Goal: Transaction & Acquisition: Purchase product/service

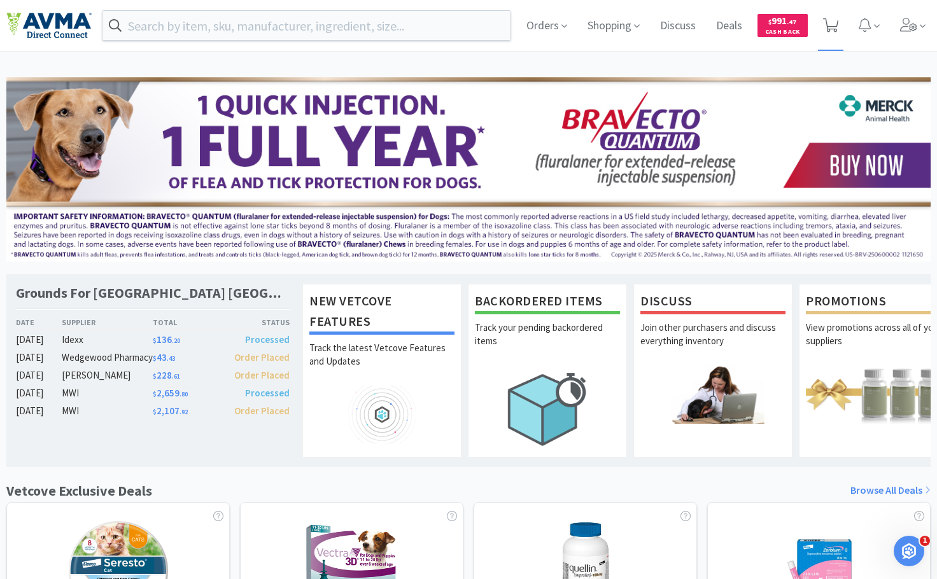
click at [836, 26] on icon at bounding box center [831, 25] width 16 height 14
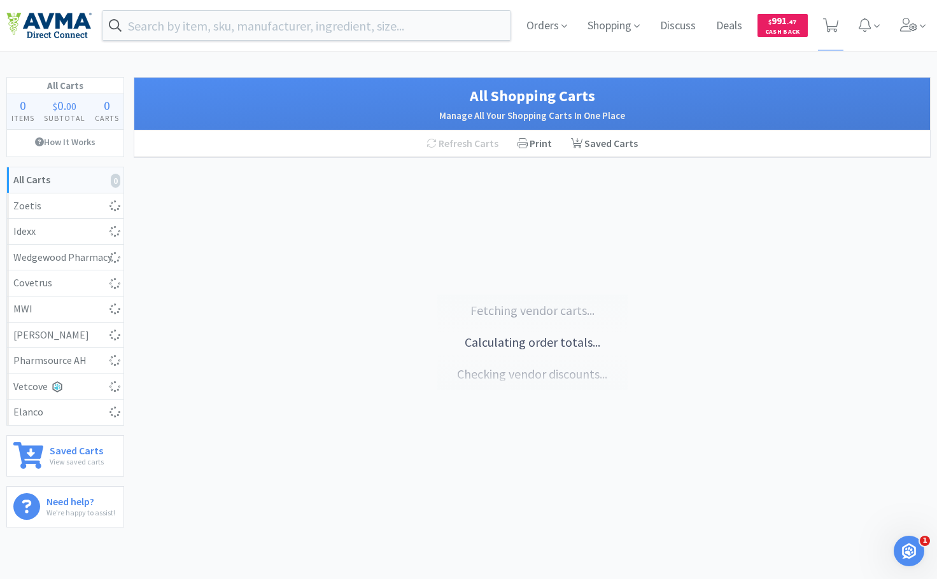
select select "1"
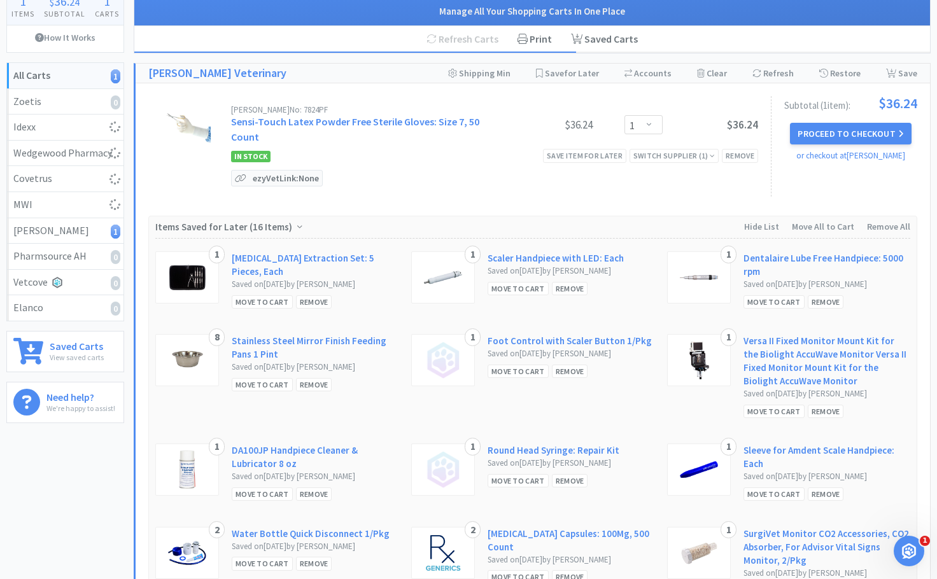
select select "1"
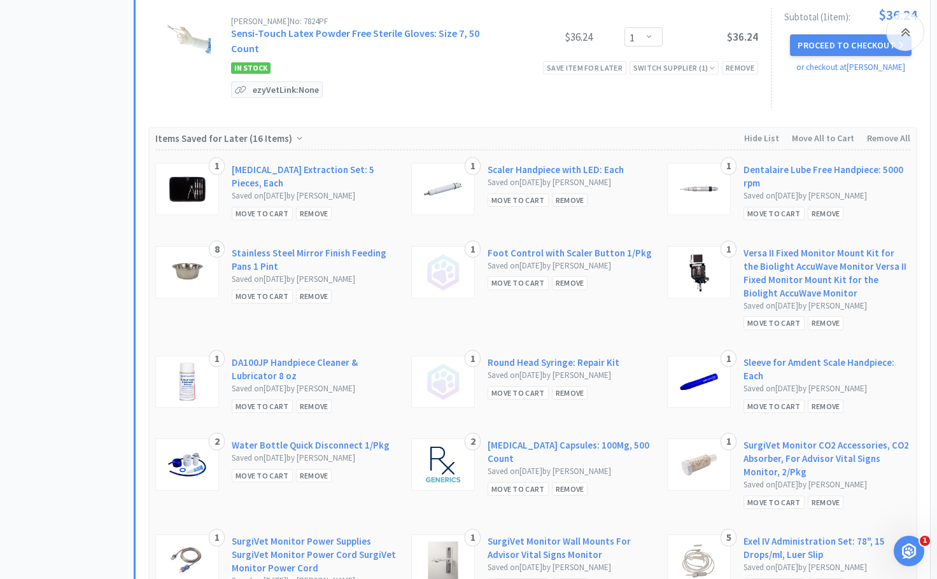
select select "2"
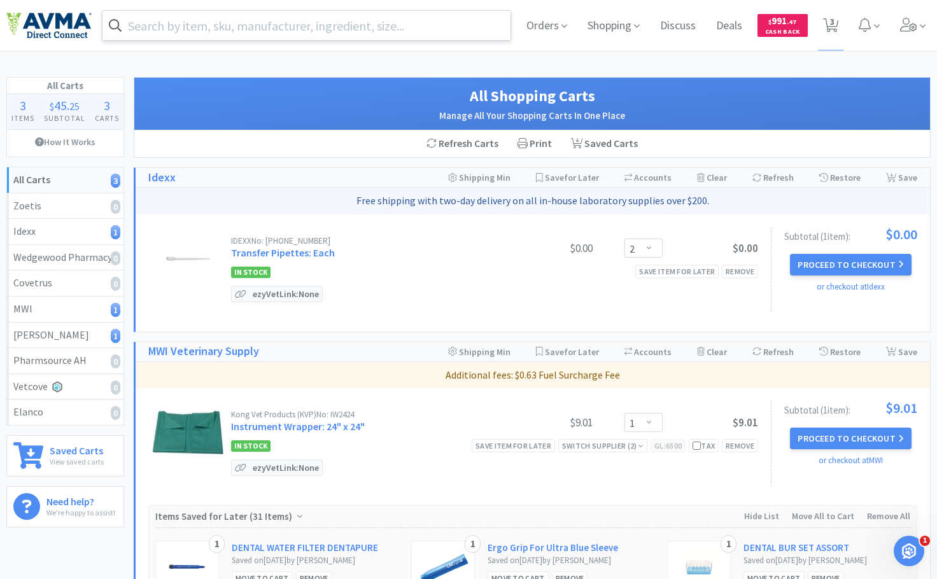
click at [242, 30] on input "text" at bounding box center [306, 25] width 408 height 29
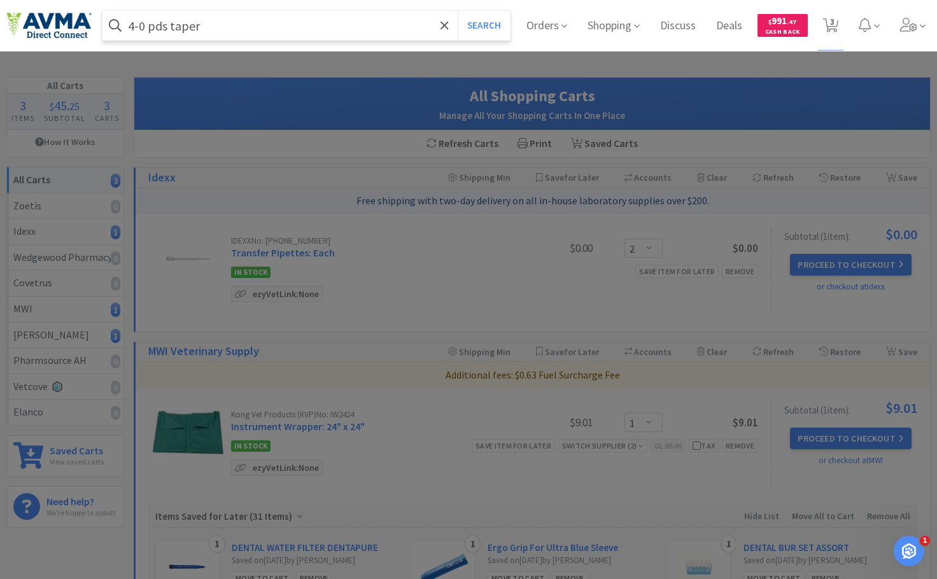
type input "4-0 pds taper"
click at [458, 11] on button "Search" at bounding box center [484, 25] width 53 height 29
select select "1"
select select "2"
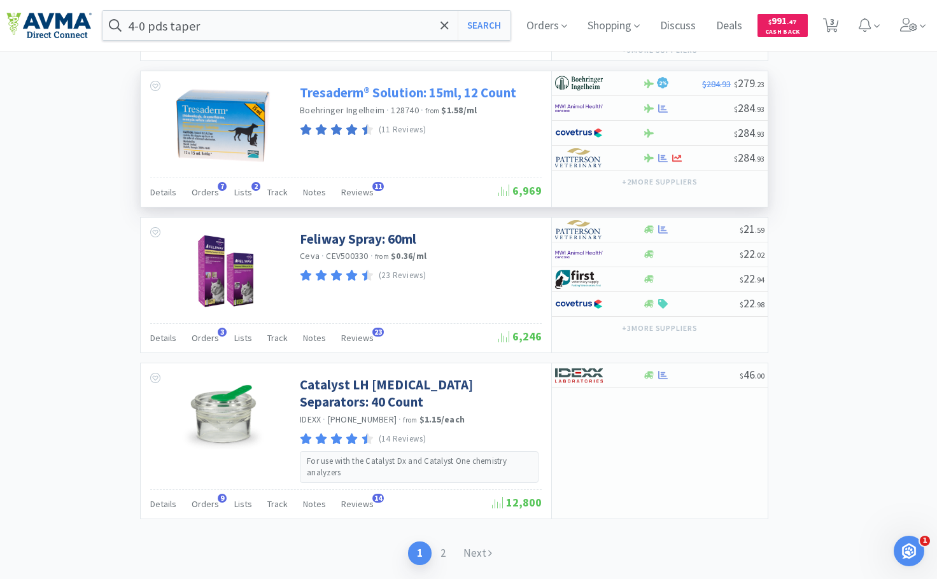
scroll to position [2478, 0]
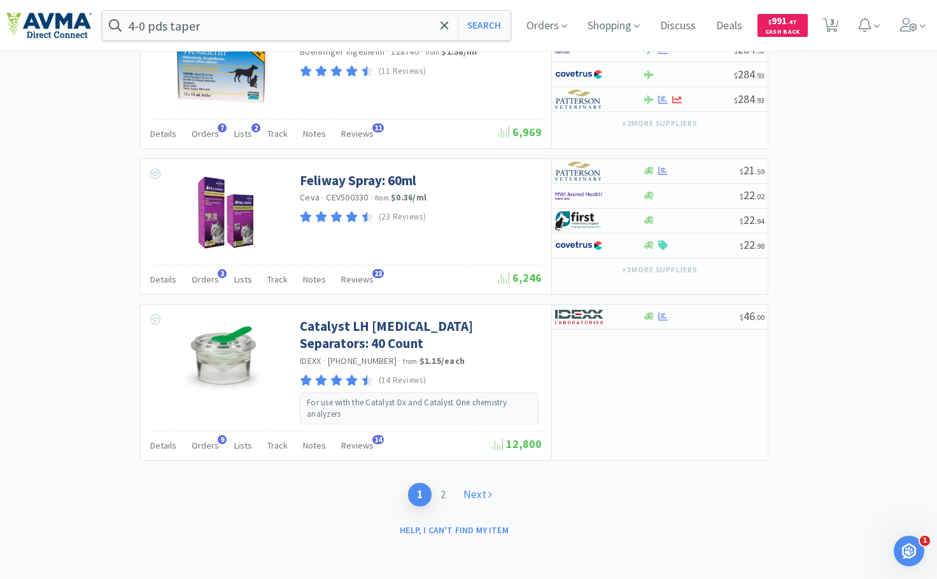
click at [473, 498] on link "Next" at bounding box center [478, 495] width 46 height 24
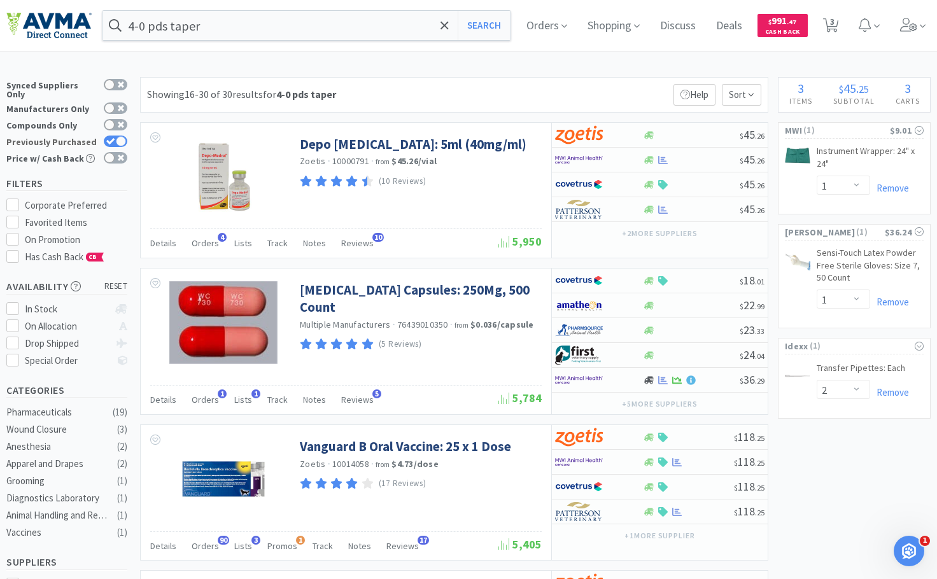
click at [115, 136] on div at bounding box center [116, 141] width 24 height 11
checkbox input "false"
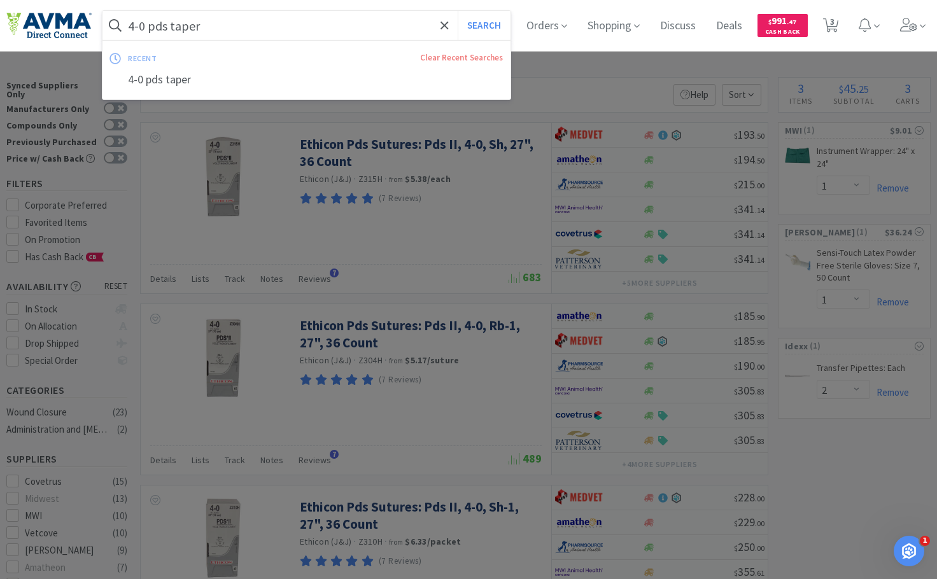
click at [219, 22] on input "4-0 pds taper" at bounding box center [306, 25] width 408 height 29
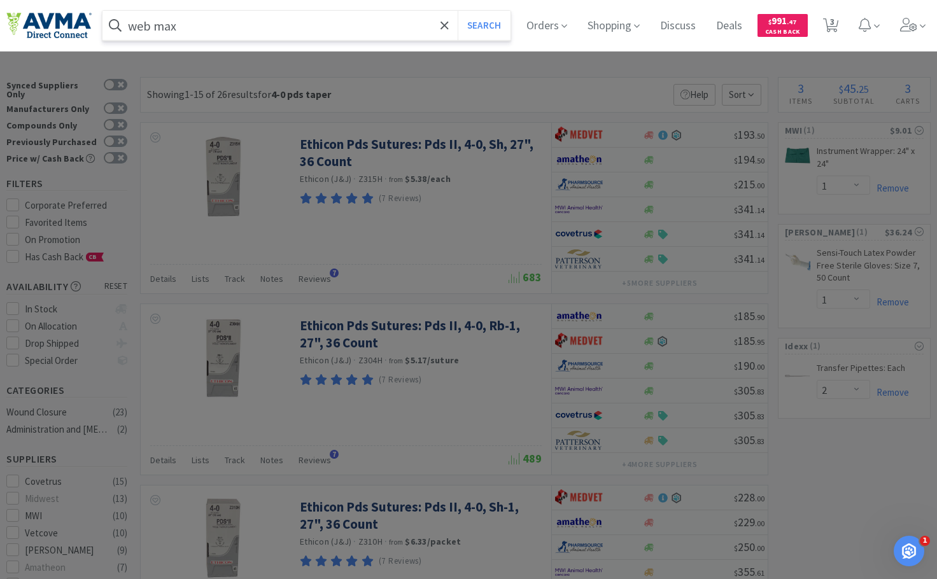
type input "web max"
click at [458, 11] on button "Search" at bounding box center [484, 25] width 53 height 29
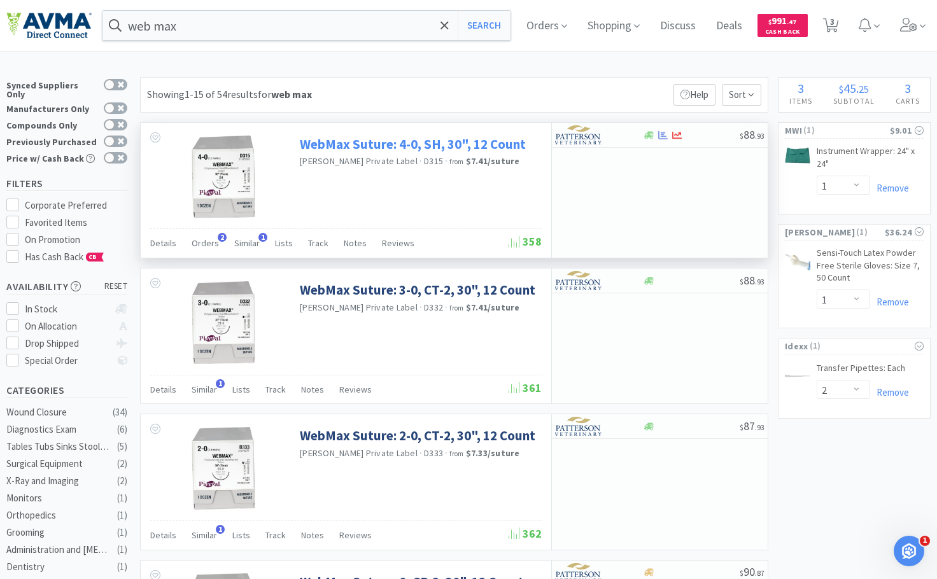
click at [318, 143] on link "WebMax Suture: 4-0, SH, 30", 12 Count" at bounding box center [413, 144] width 226 height 17
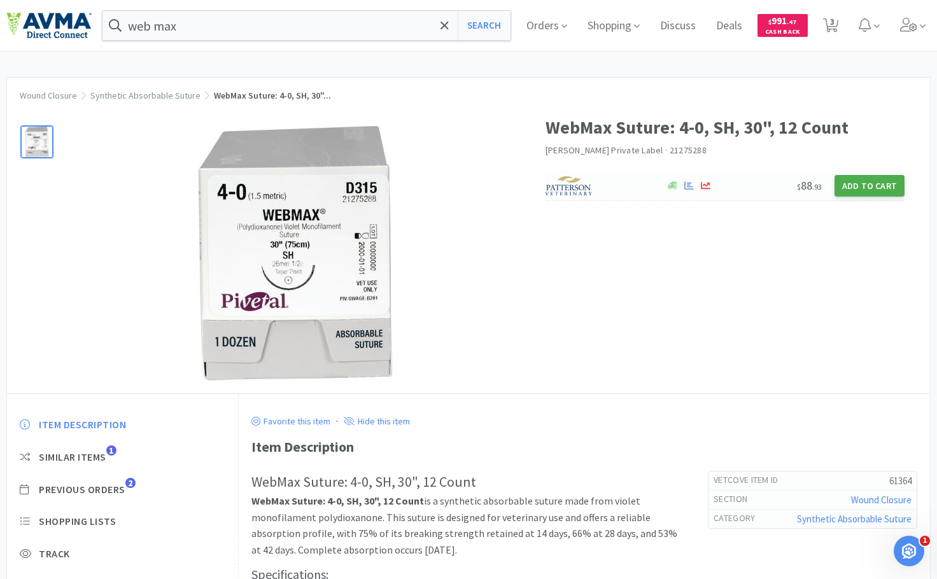
click at [876, 188] on button "Add to Cart" at bounding box center [870, 186] width 70 height 22
select select "1"
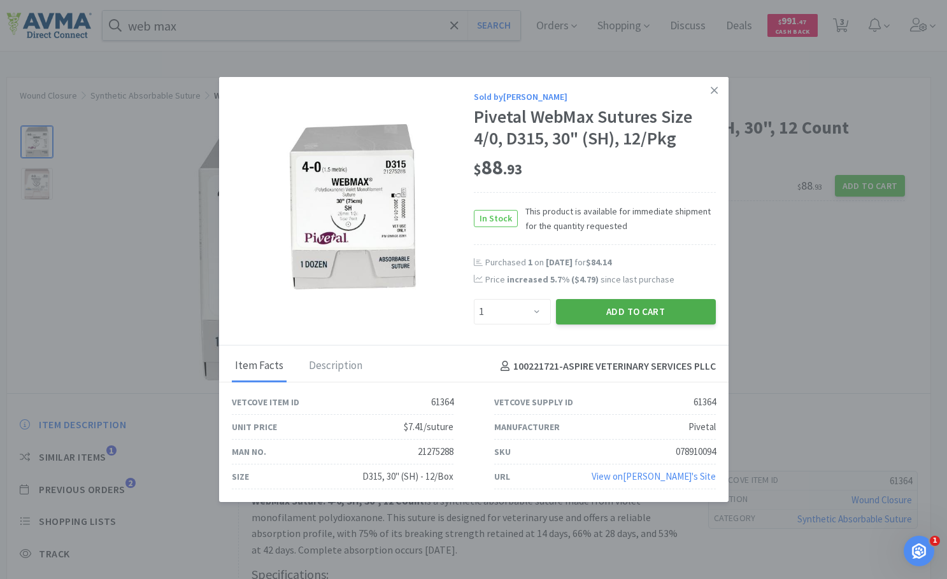
click at [638, 312] on button "Add to Cart" at bounding box center [636, 311] width 160 height 25
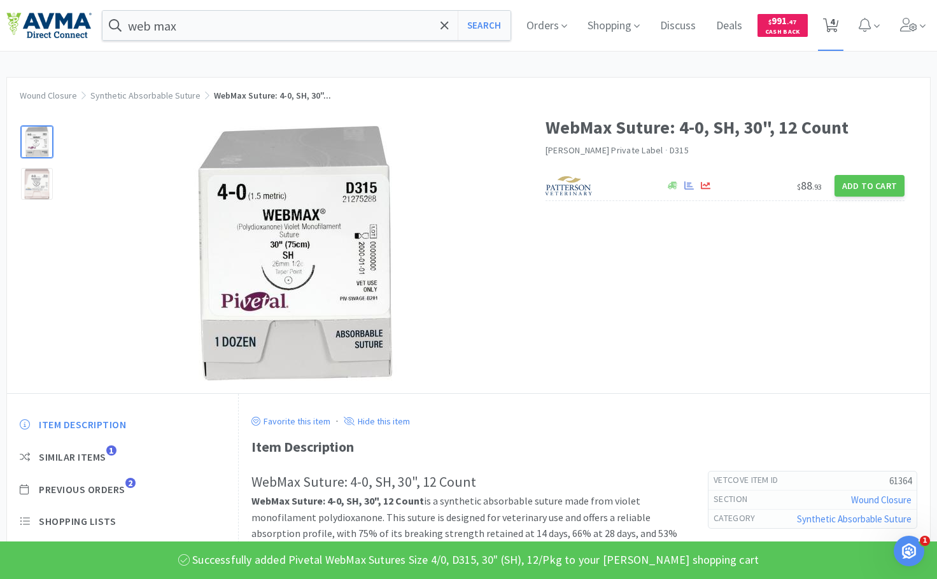
click at [839, 20] on icon at bounding box center [831, 25] width 16 height 14
select select "2"
select select "1"
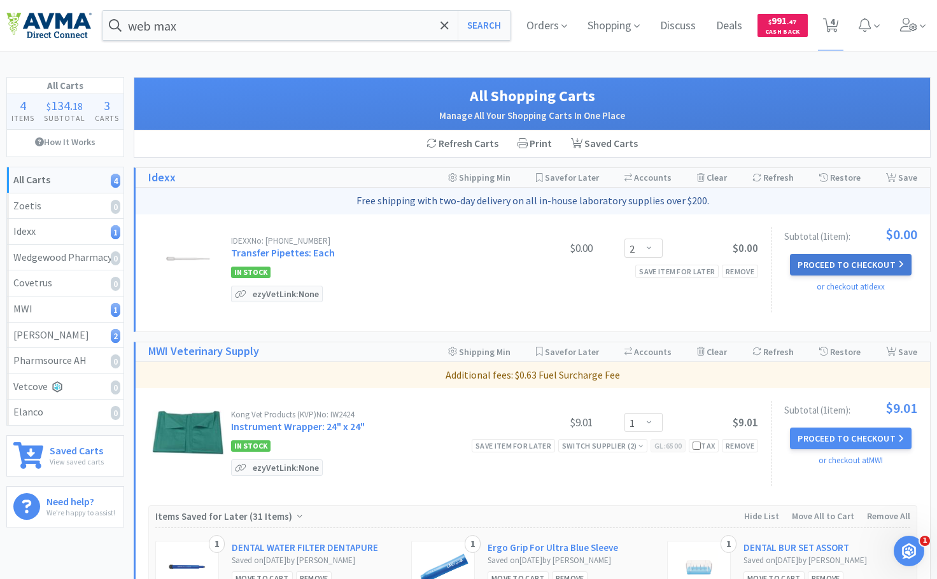
click at [853, 264] on button "Proceed to Checkout" at bounding box center [850, 265] width 121 height 22
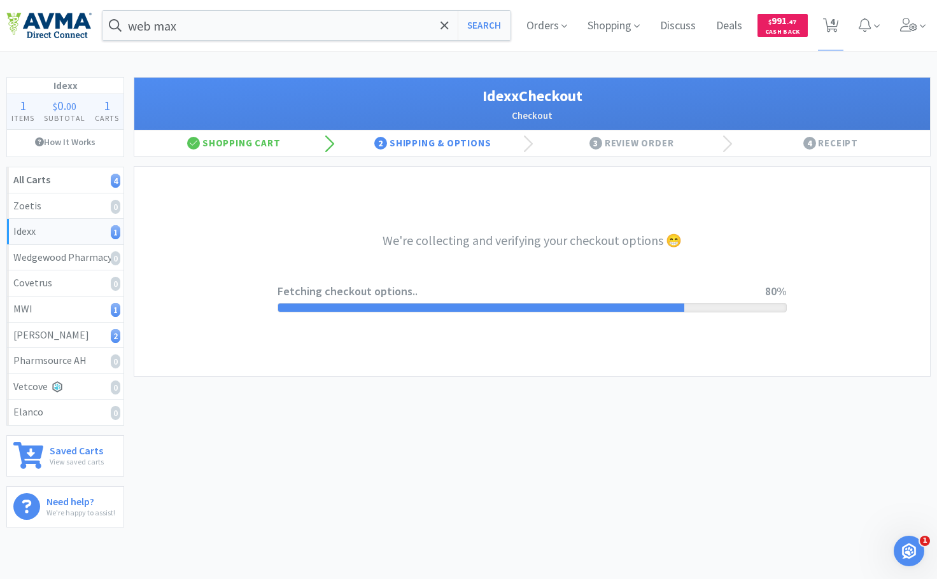
select select "900"
select select "003"
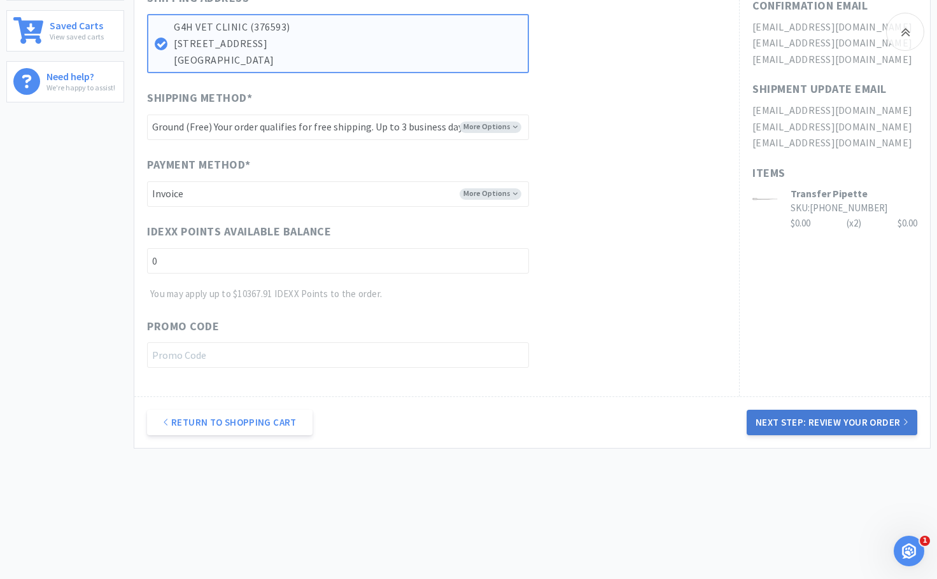
click at [796, 428] on button "Next Step: Review Your Order" at bounding box center [832, 422] width 171 height 25
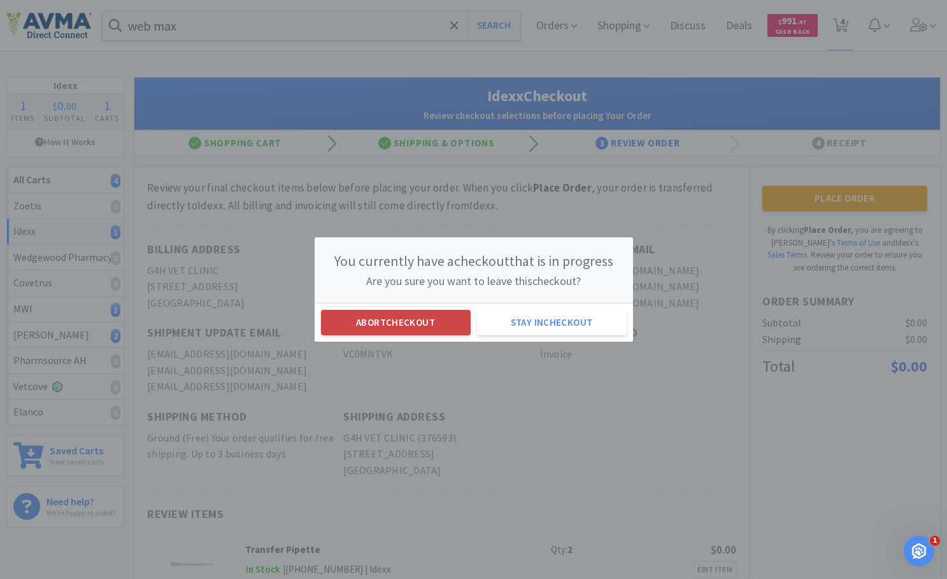
click at [437, 325] on button "Abort checkout" at bounding box center [396, 322] width 150 height 25
select select "2"
select select "1"
